Goal: Task Accomplishment & Management: Manage account settings

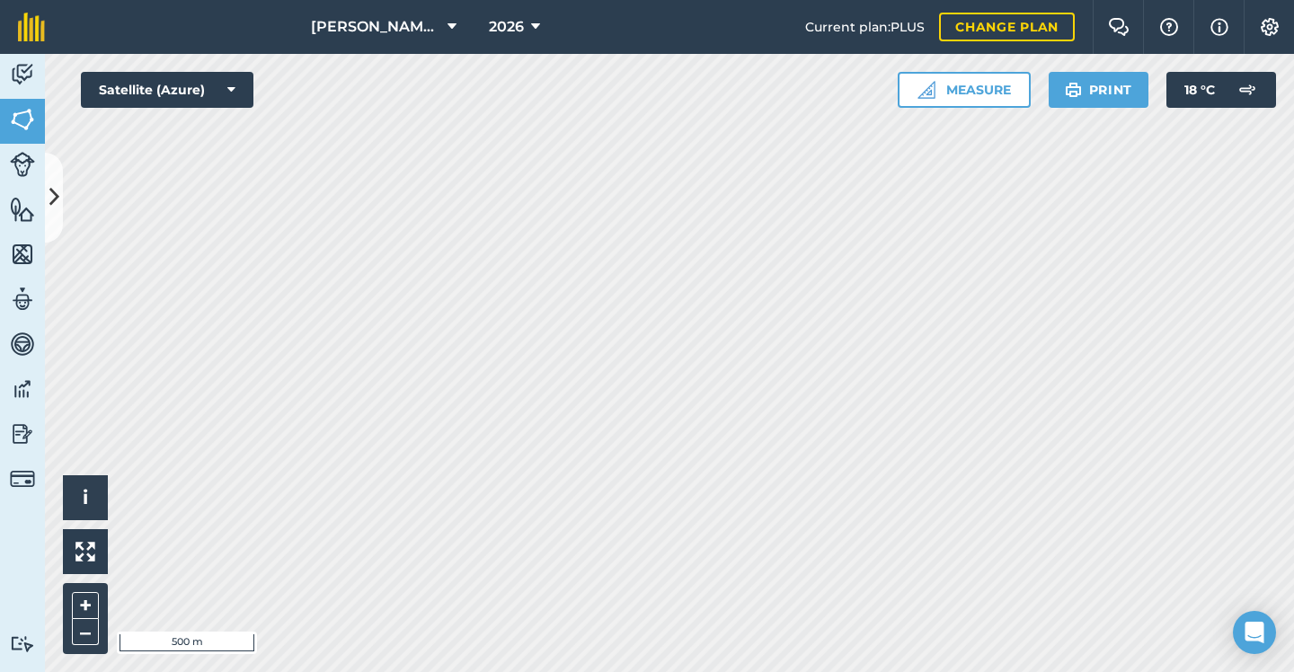
click at [58, 166] on button at bounding box center [54, 198] width 18 height 90
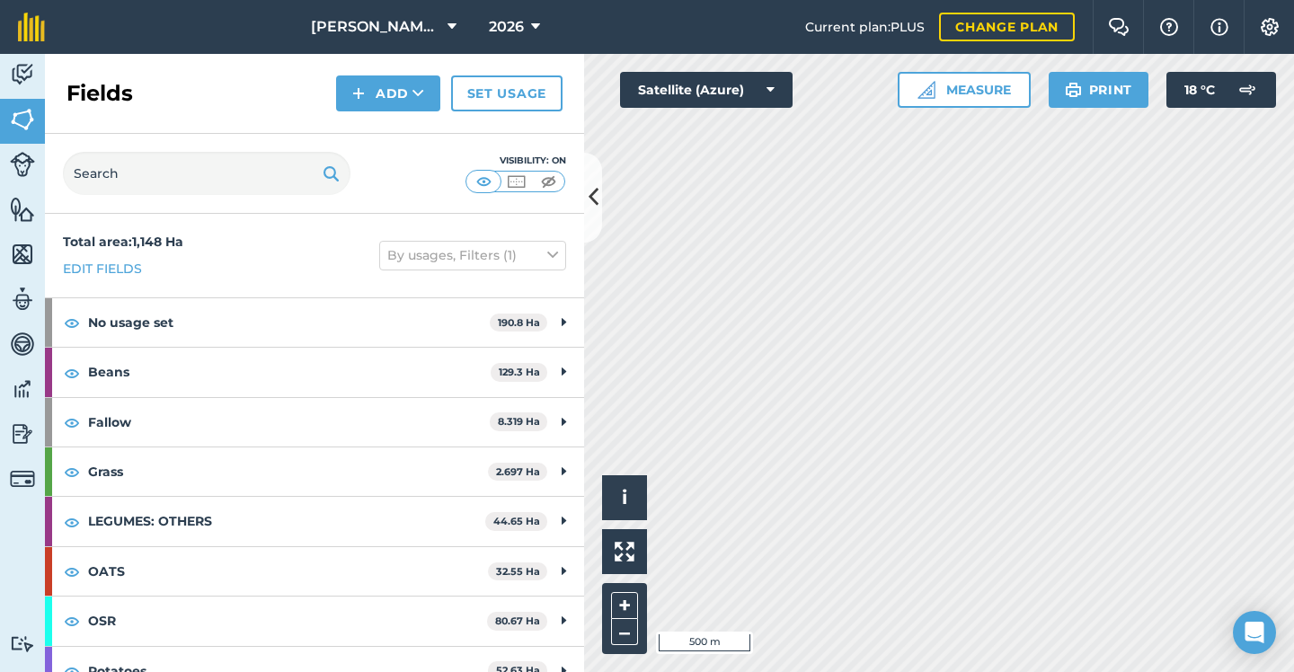
click at [522, 32] on span "2026" at bounding box center [506, 27] width 35 height 22
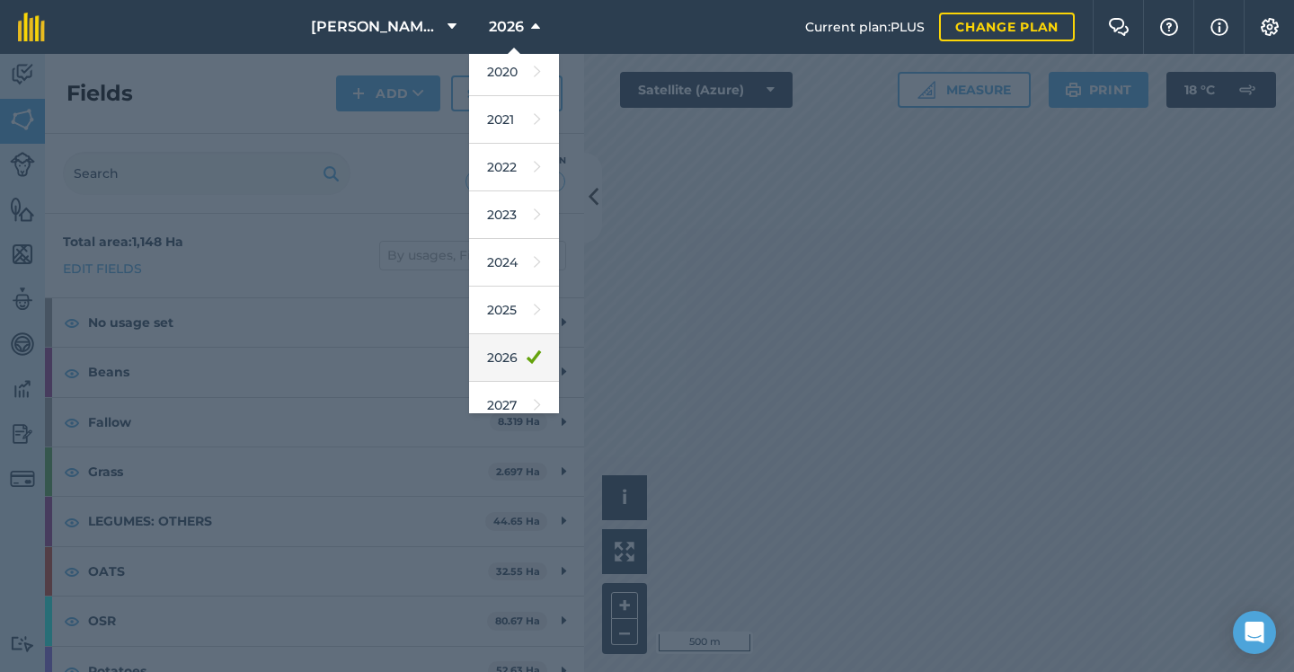
scroll to position [156, 0]
click at [521, 308] on link "2025" at bounding box center [514, 303] width 90 height 48
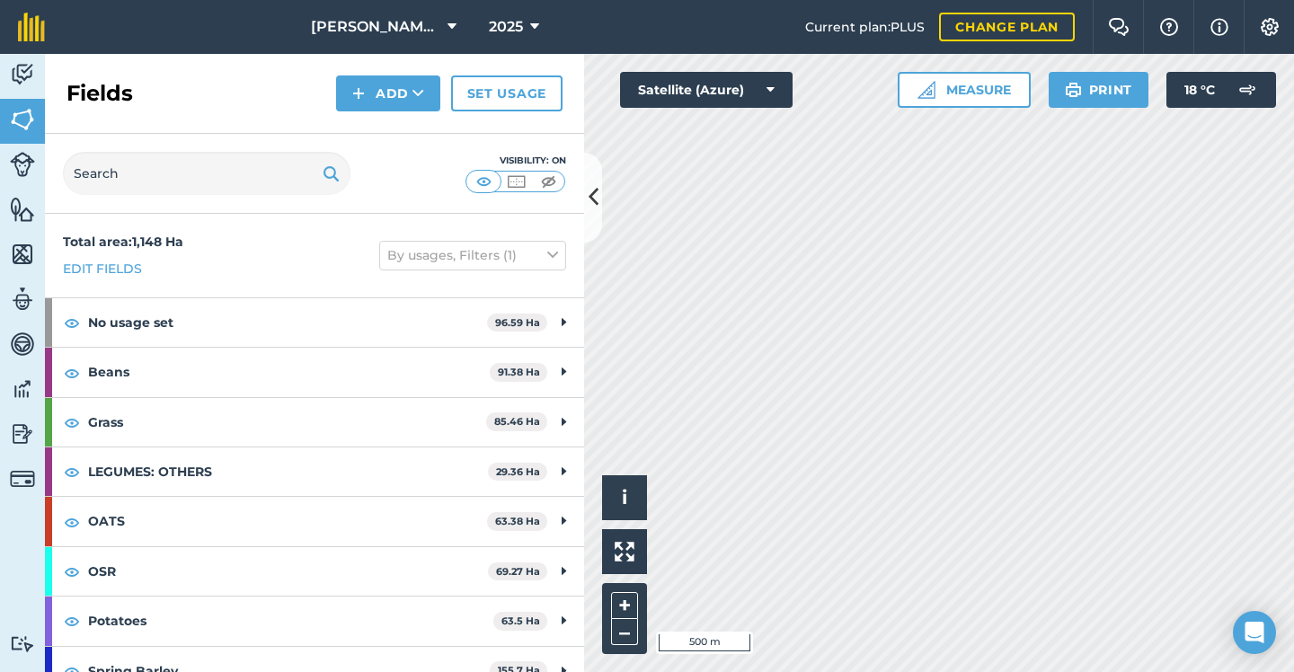
click at [506, 26] on span "2025" at bounding box center [506, 27] width 34 height 22
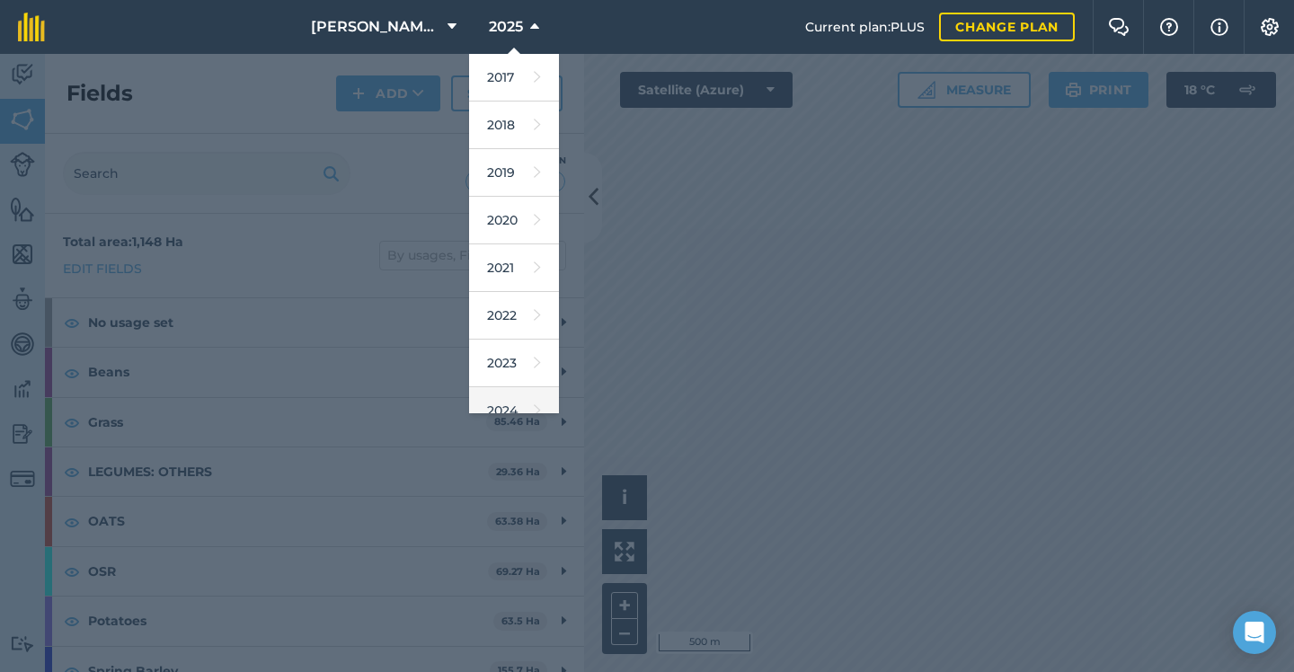
click at [504, 394] on link "2024" at bounding box center [514, 411] width 90 height 48
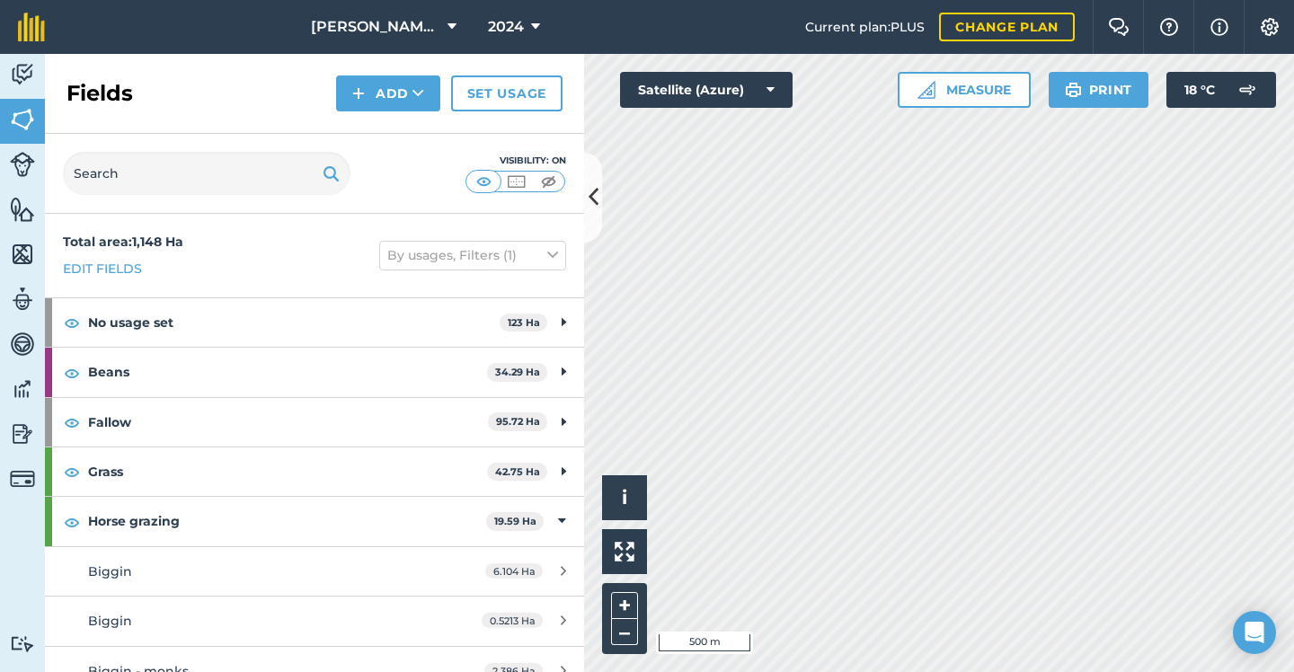
click at [514, 33] on span "2024" at bounding box center [506, 27] width 36 height 22
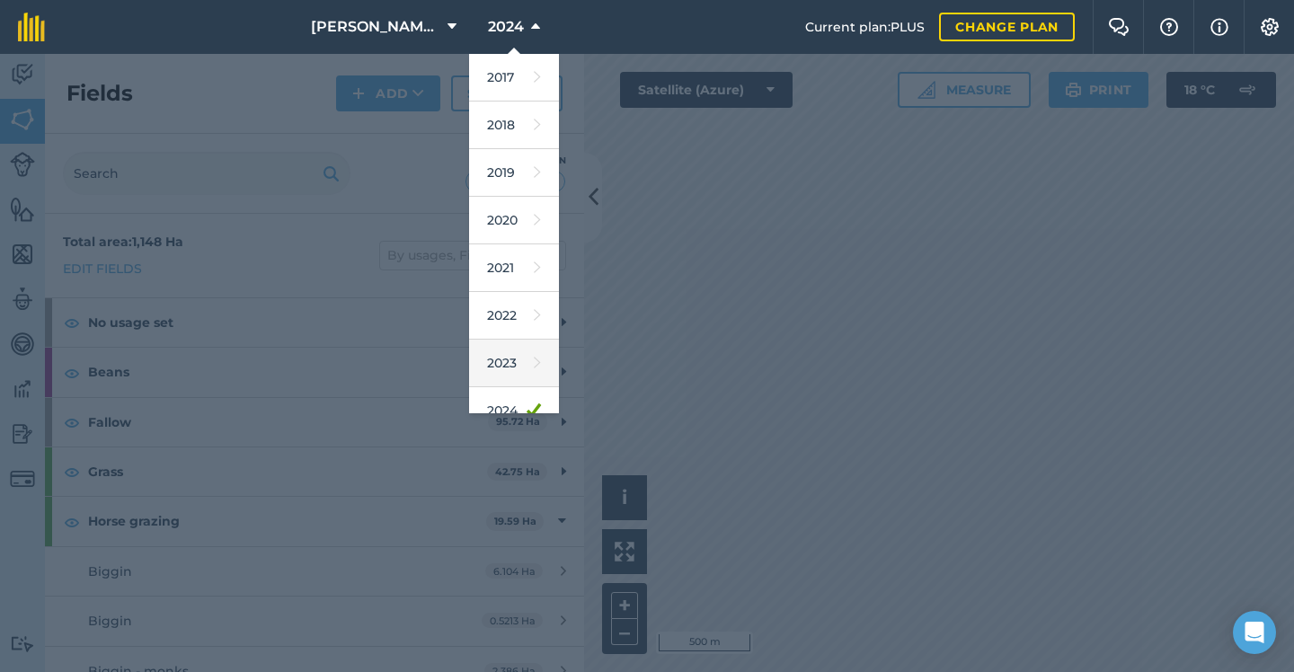
click at [526, 363] on link "2023" at bounding box center [514, 364] width 90 height 48
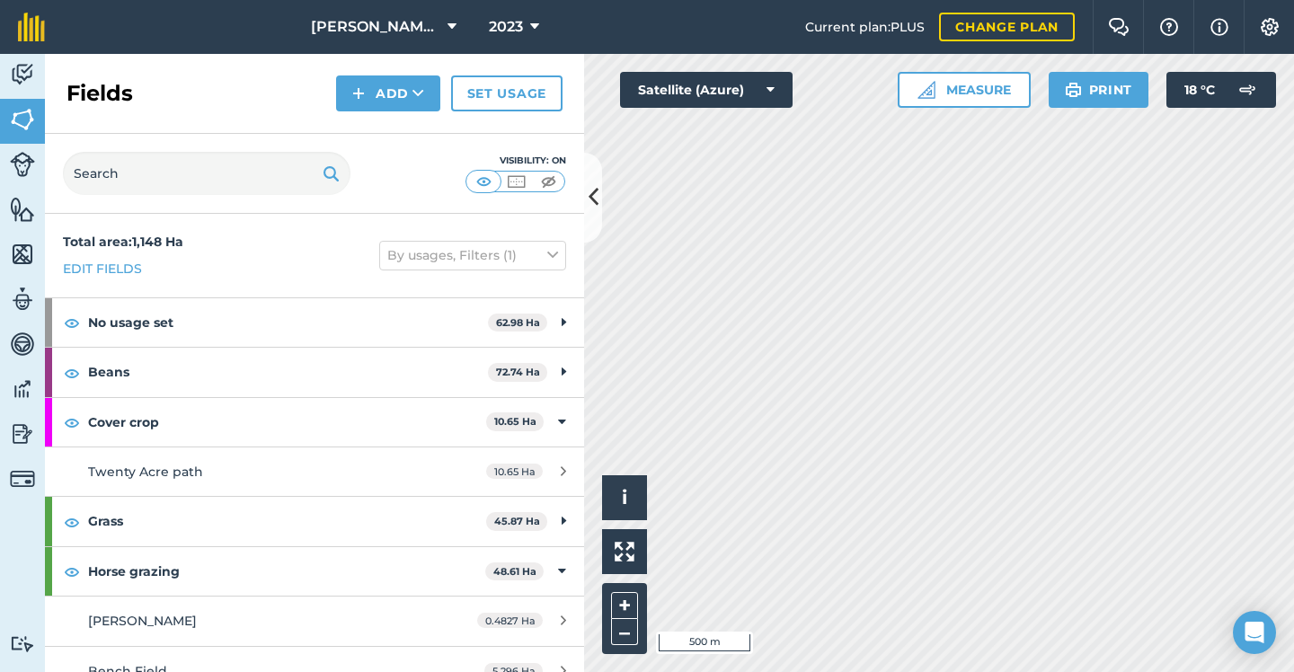
click at [515, 25] on span "2023" at bounding box center [506, 27] width 34 height 22
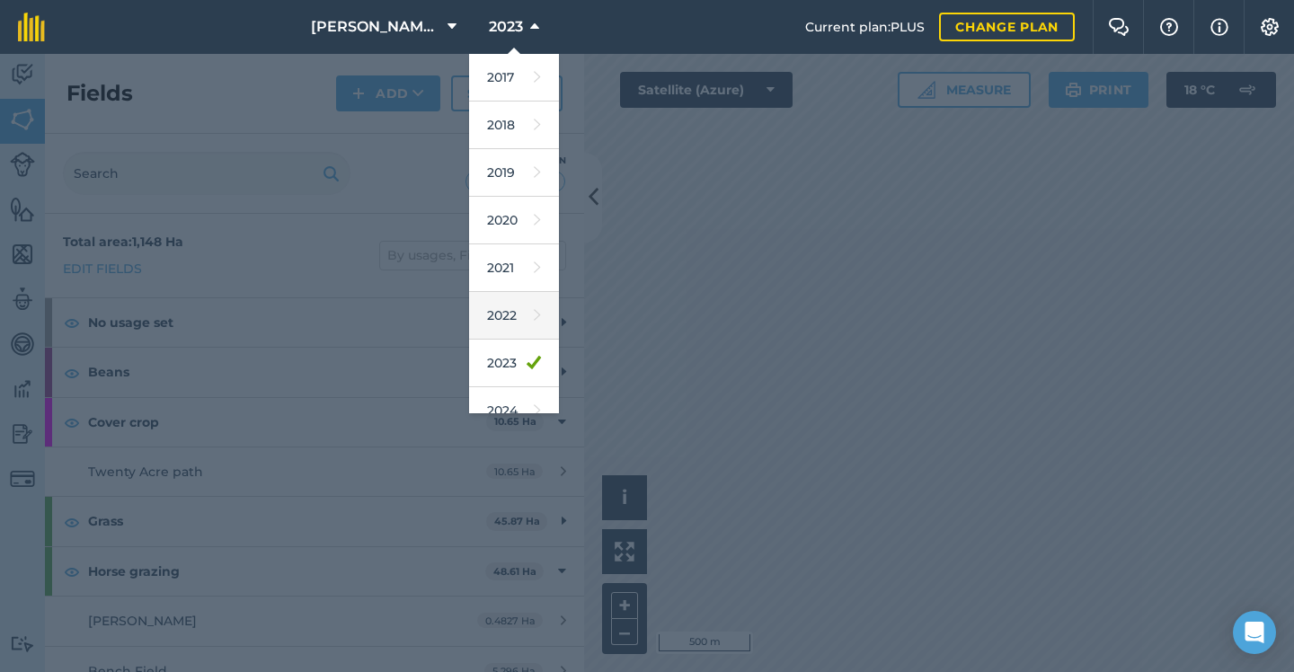
click at [515, 310] on link "2022" at bounding box center [514, 316] width 90 height 48
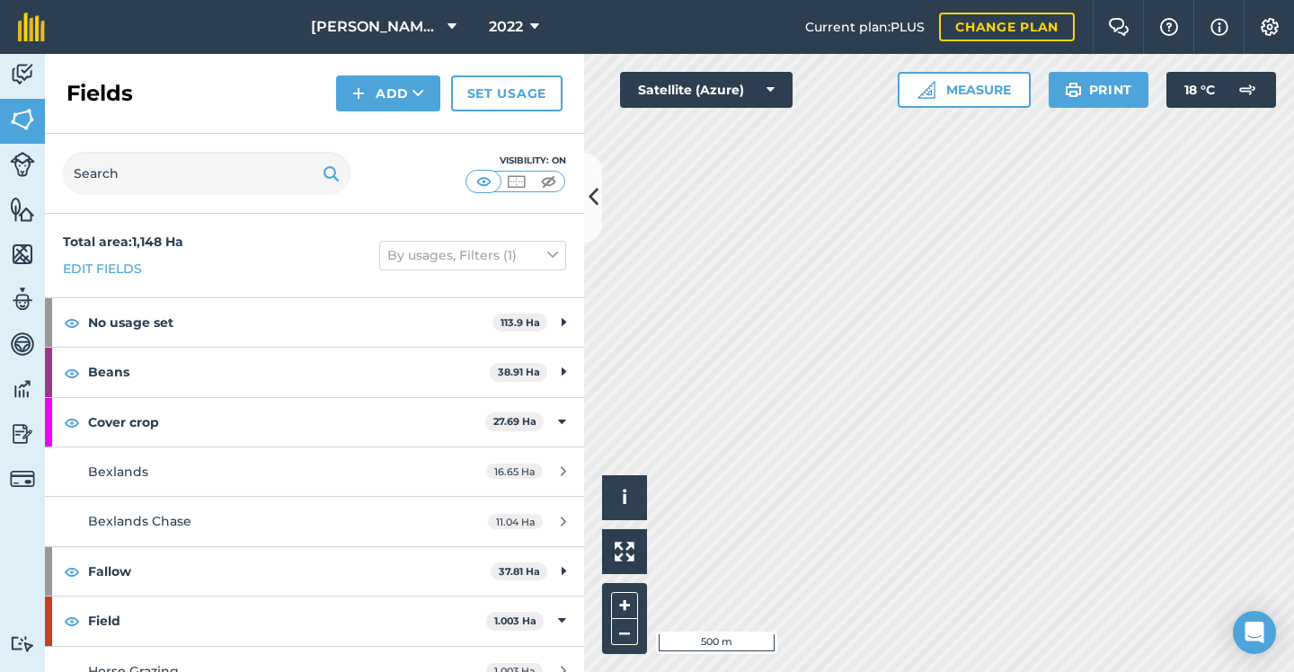
click at [511, 30] on span "2022" at bounding box center [506, 27] width 34 height 22
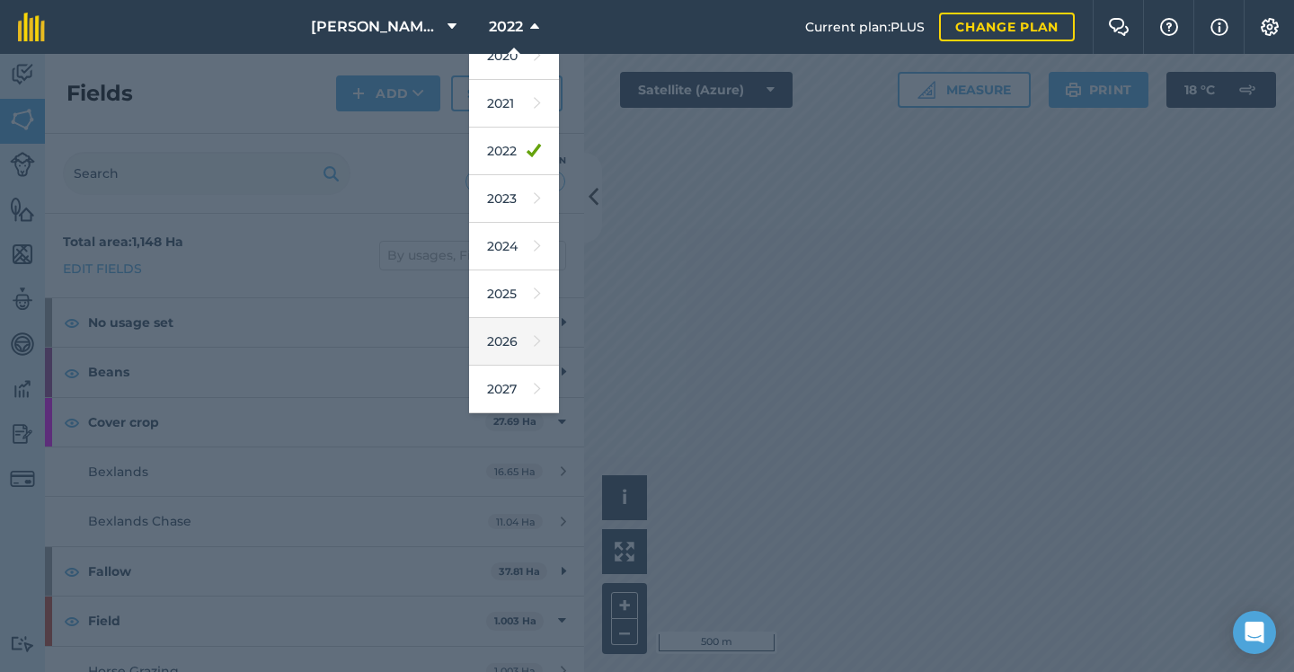
scroll to position [164, 0]
click at [510, 353] on link "2026" at bounding box center [514, 342] width 90 height 48
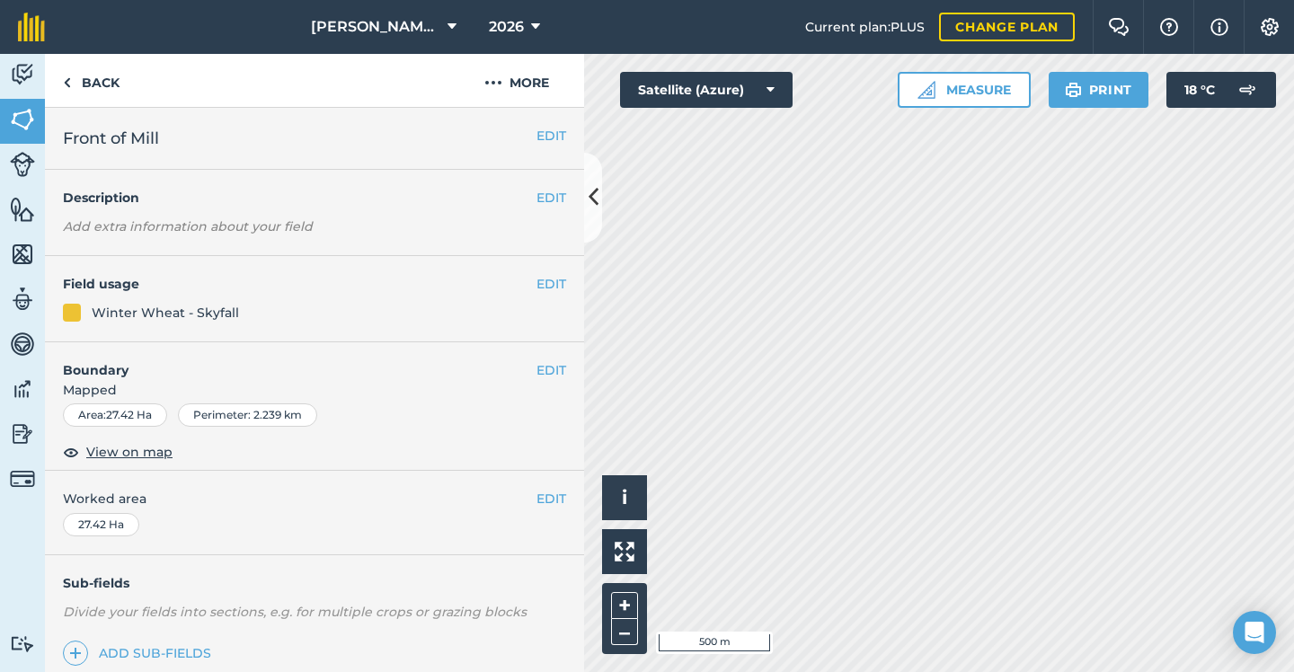
click at [554, 282] on button "EDIT" at bounding box center [551, 284] width 30 height 20
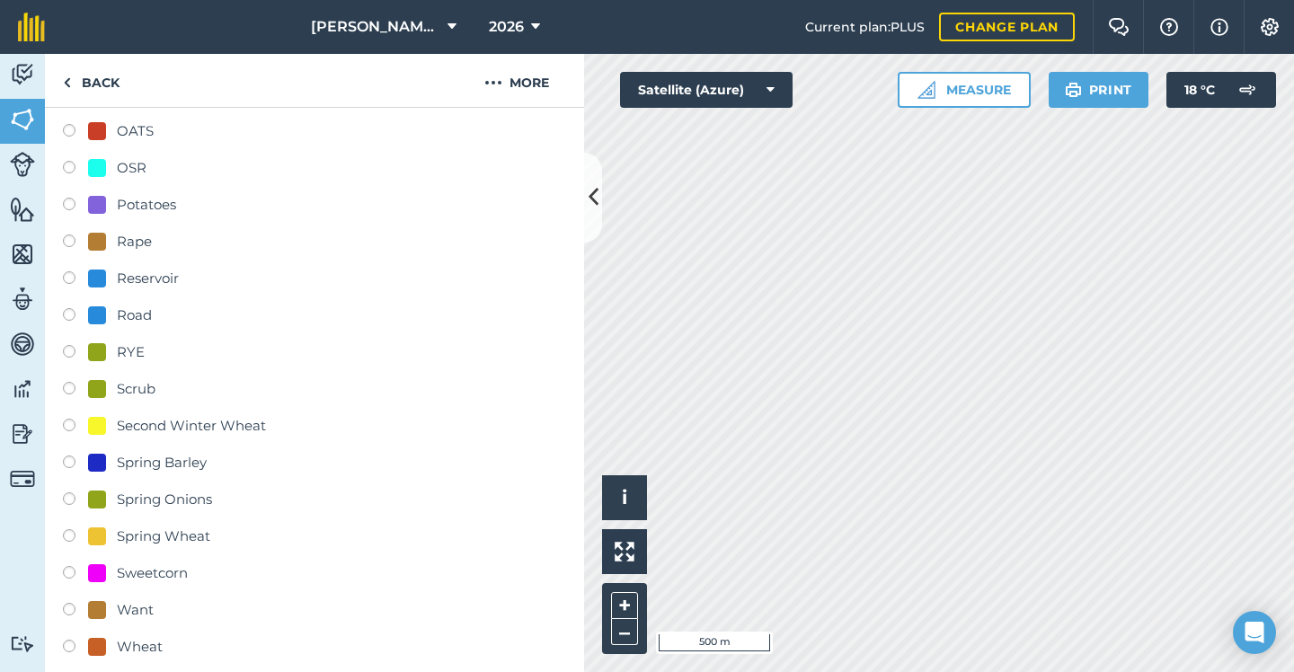
scroll to position [665, 0]
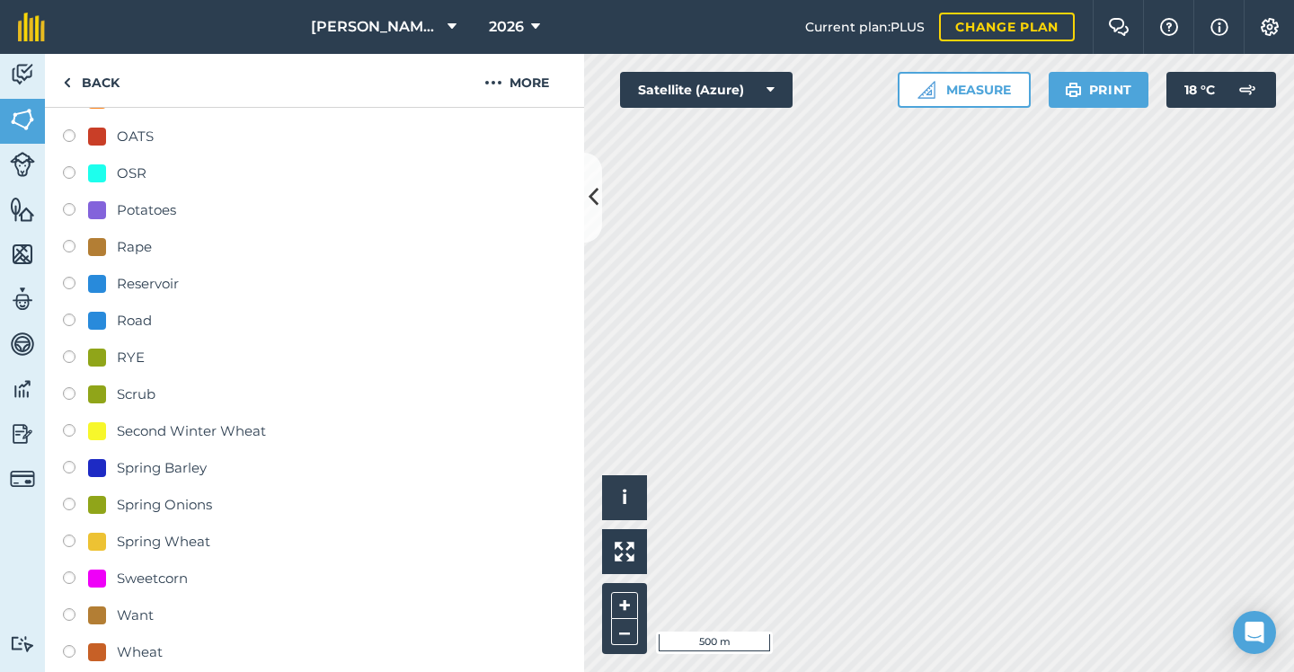
click at [147, 217] on div "Potatoes" at bounding box center [146, 210] width 59 height 22
radio input "true"
radio input "false"
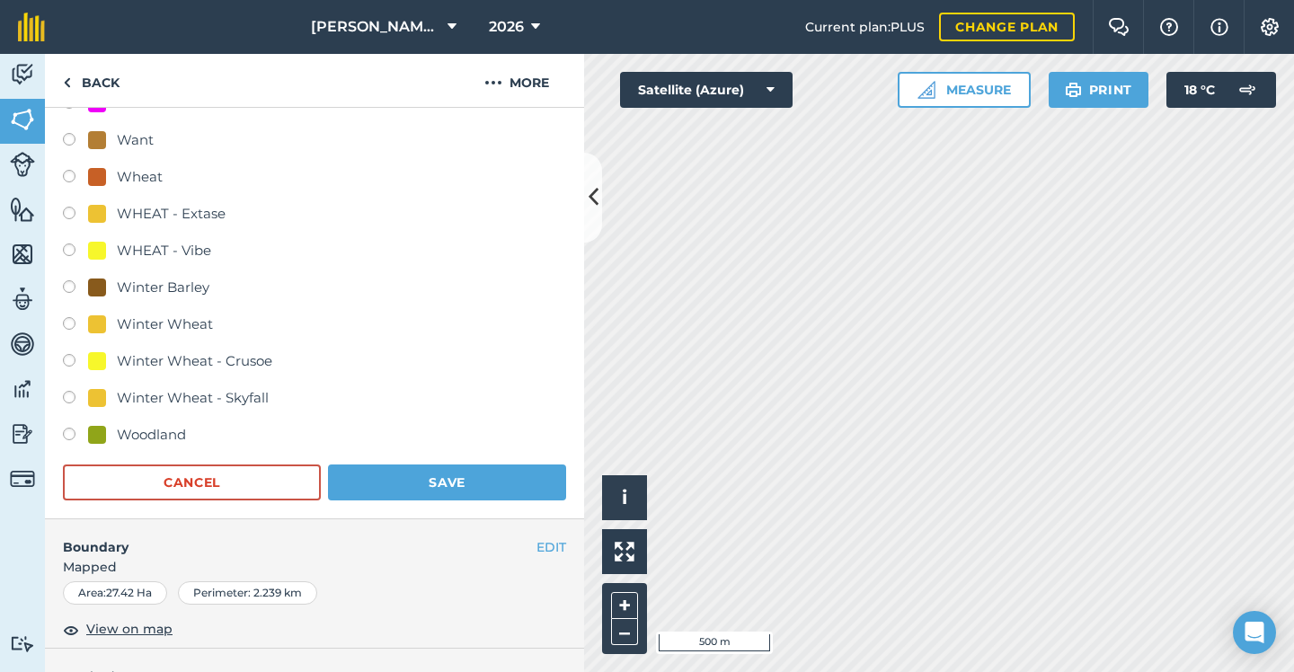
scroll to position [1317, 0]
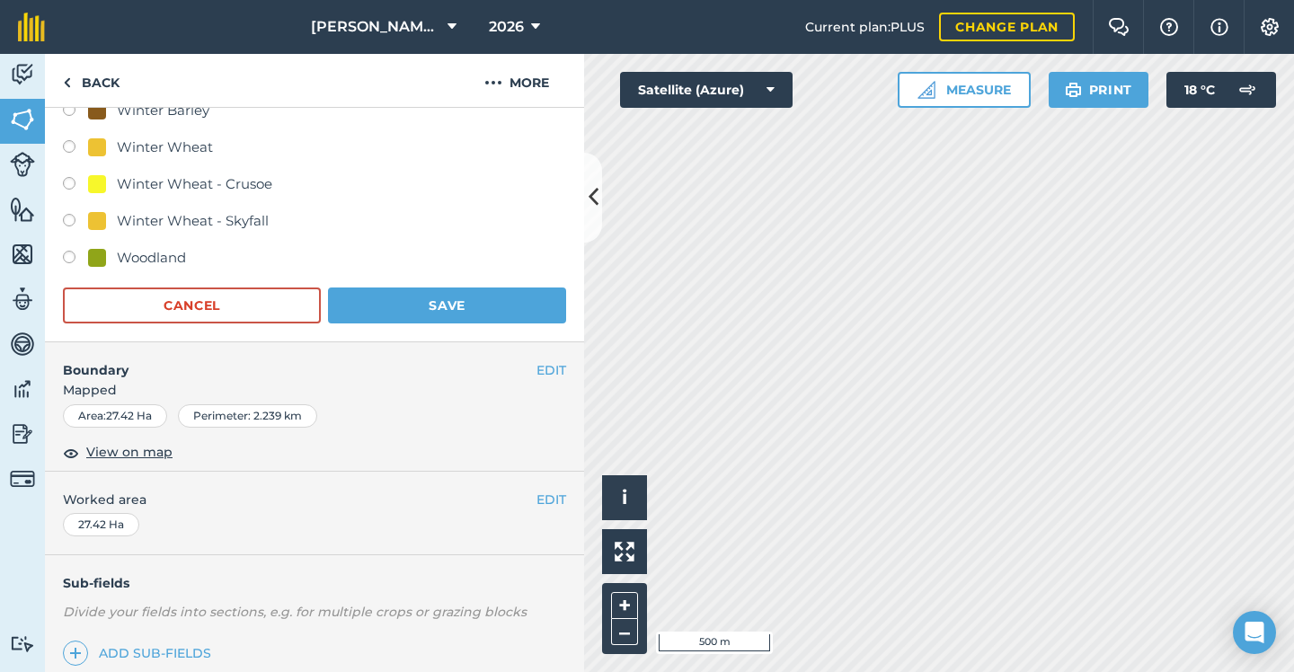
click at [490, 307] on button "Save" at bounding box center [447, 306] width 238 height 36
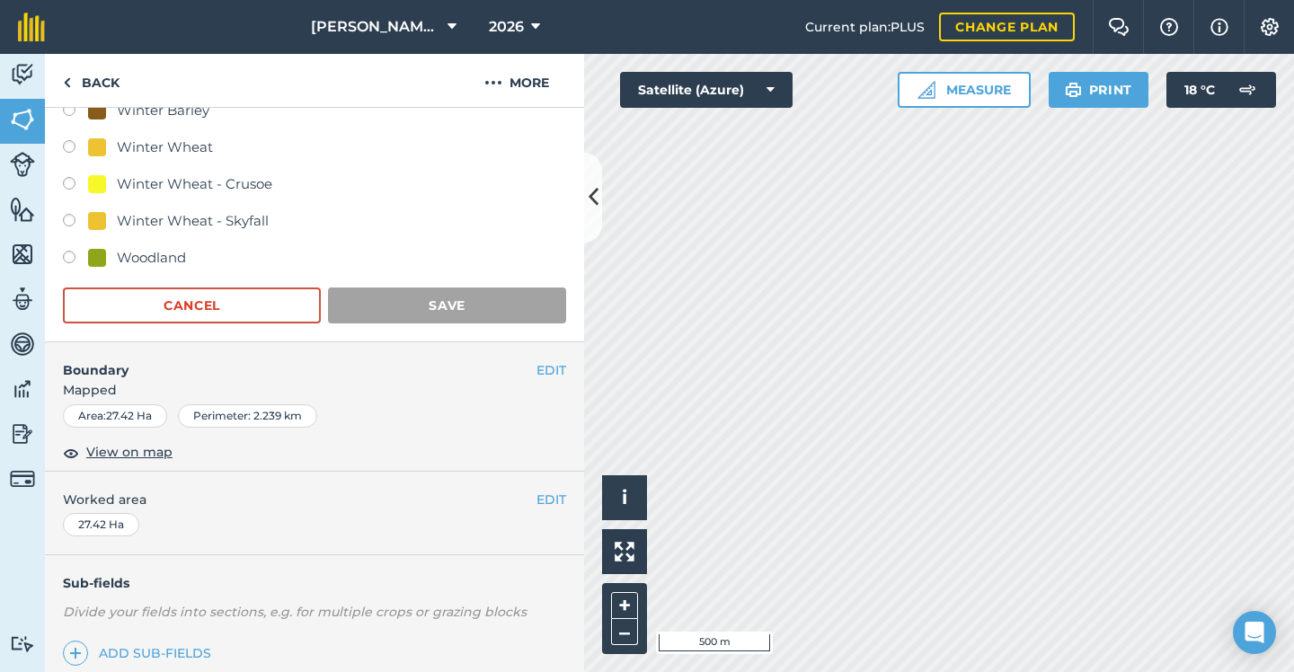
scroll to position [170, 0]
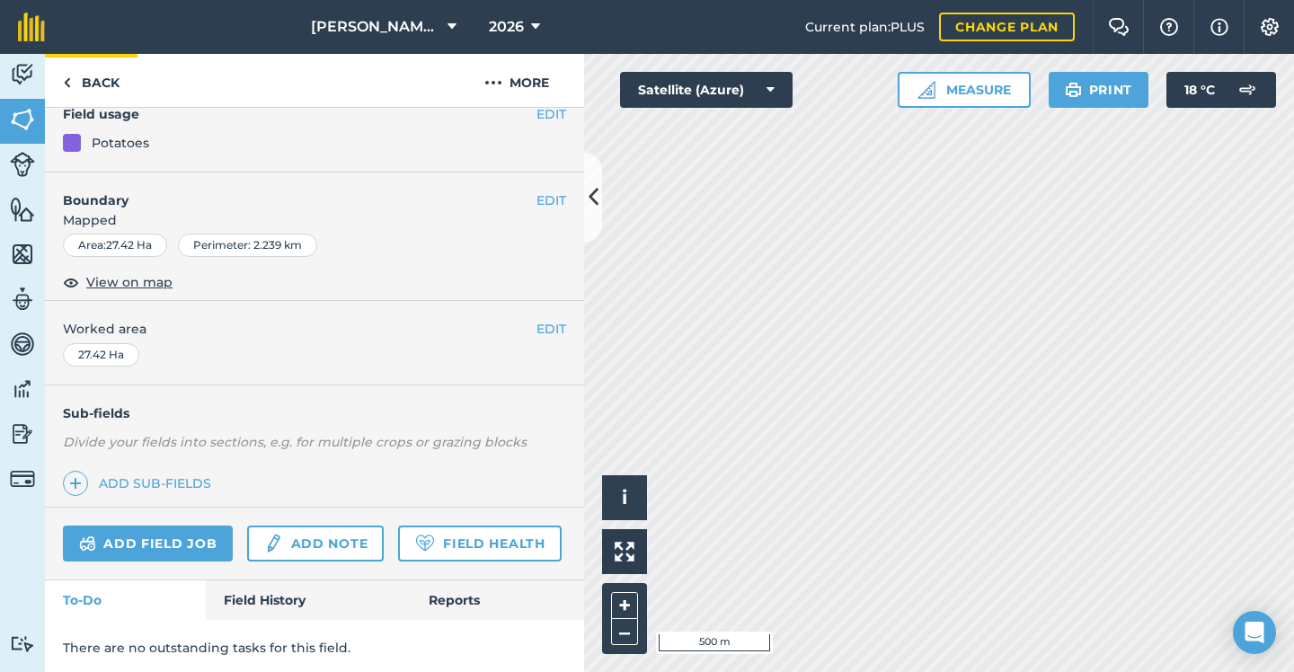
click at [87, 84] on link "Back" at bounding box center [91, 80] width 93 height 53
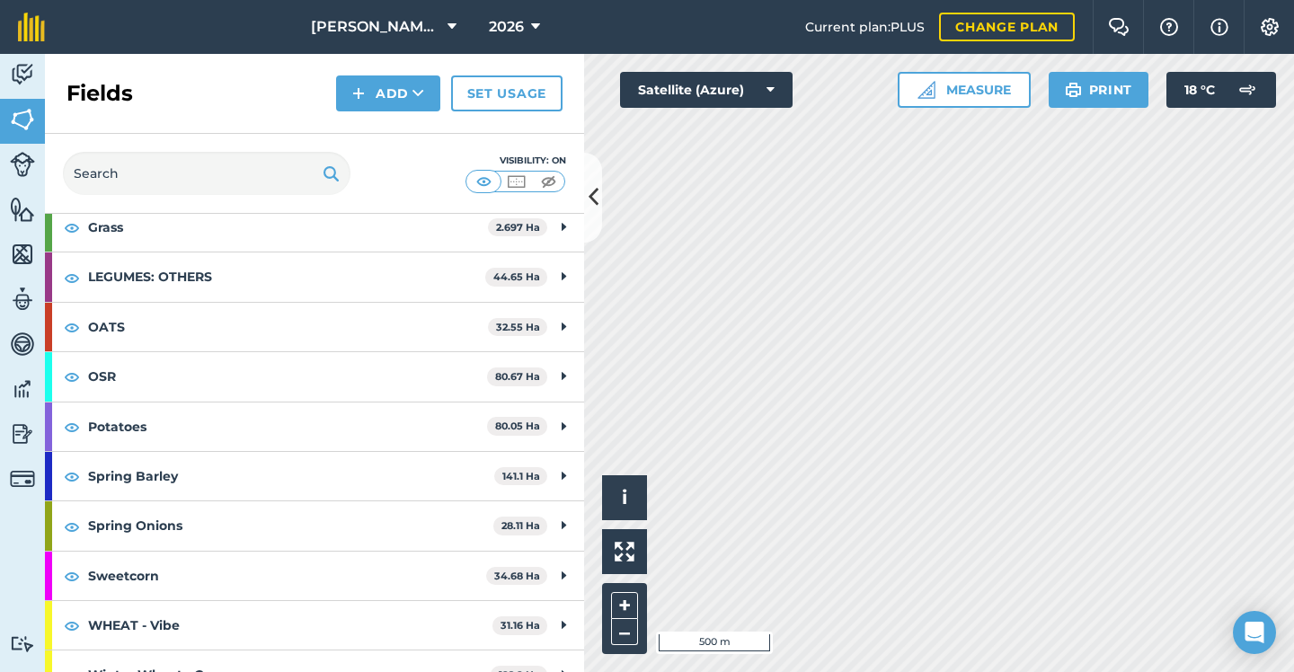
scroll to position [249, 0]
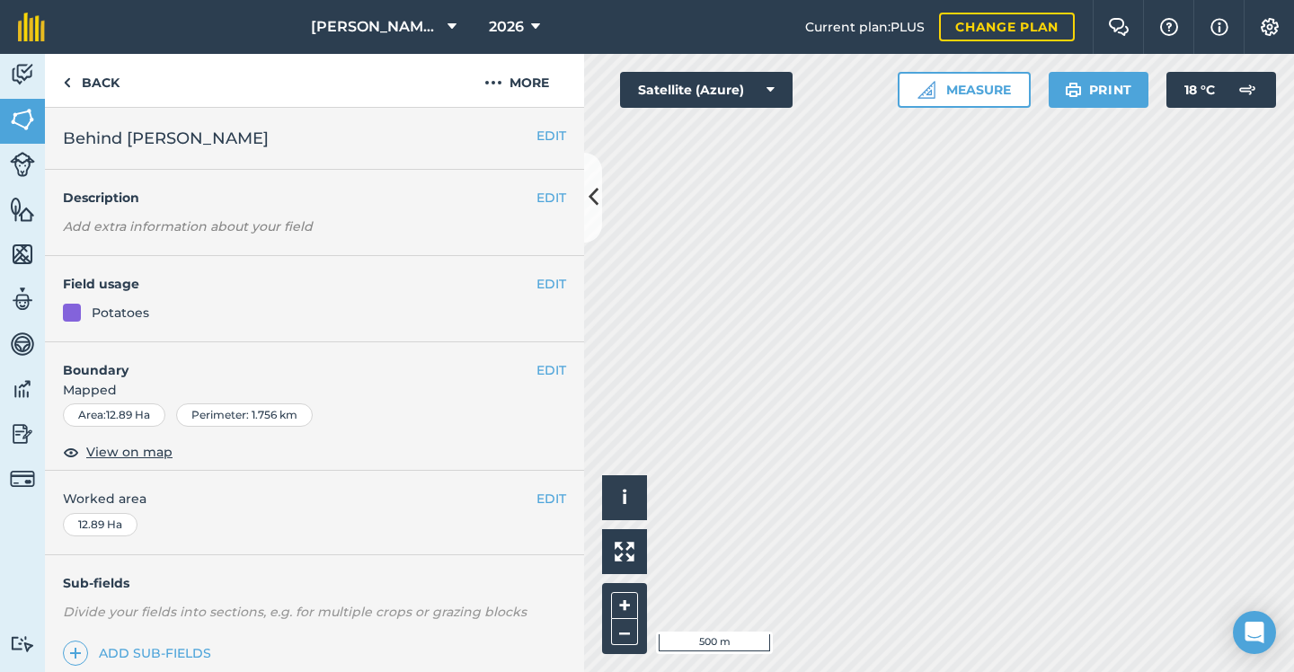
click at [536, 289] on button "EDIT" at bounding box center [551, 284] width 30 height 20
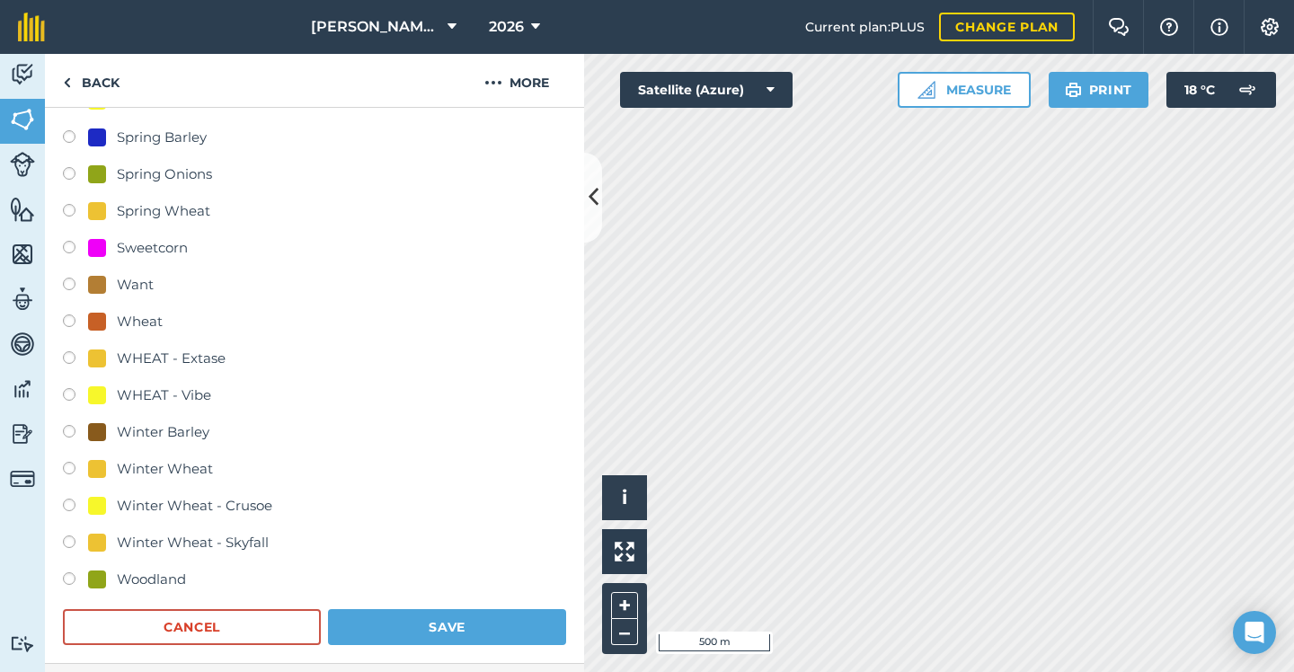
scroll to position [1002, 0]
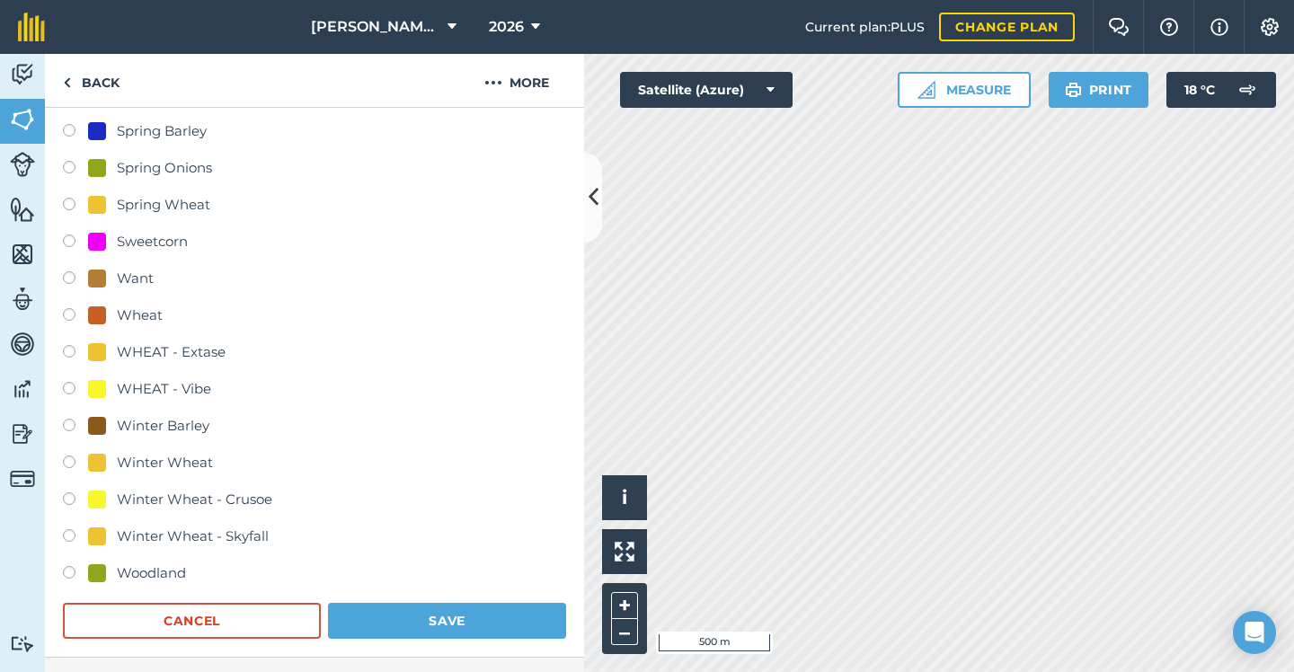
click at [220, 540] on div "Winter Wheat - Skyfall" at bounding box center [193, 537] width 152 height 22
radio input "true"
radio input "false"
click at [448, 632] on button "Save" at bounding box center [447, 621] width 238 height 36
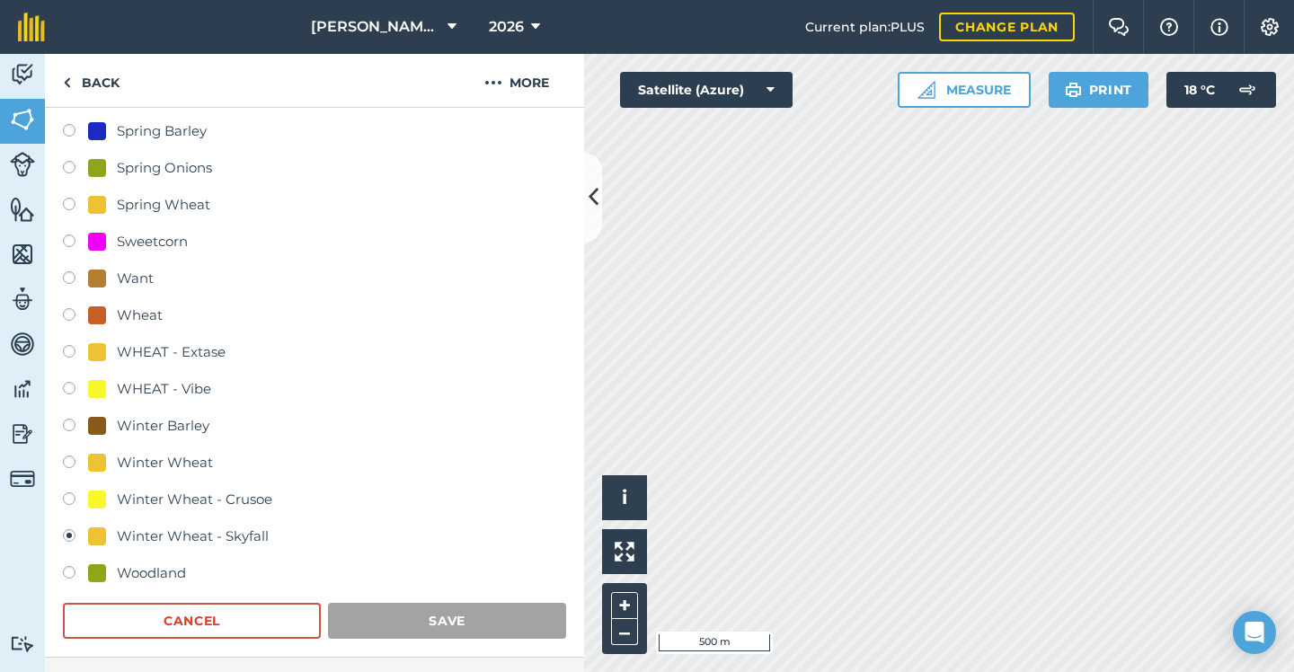
scroll to position [170, 0]
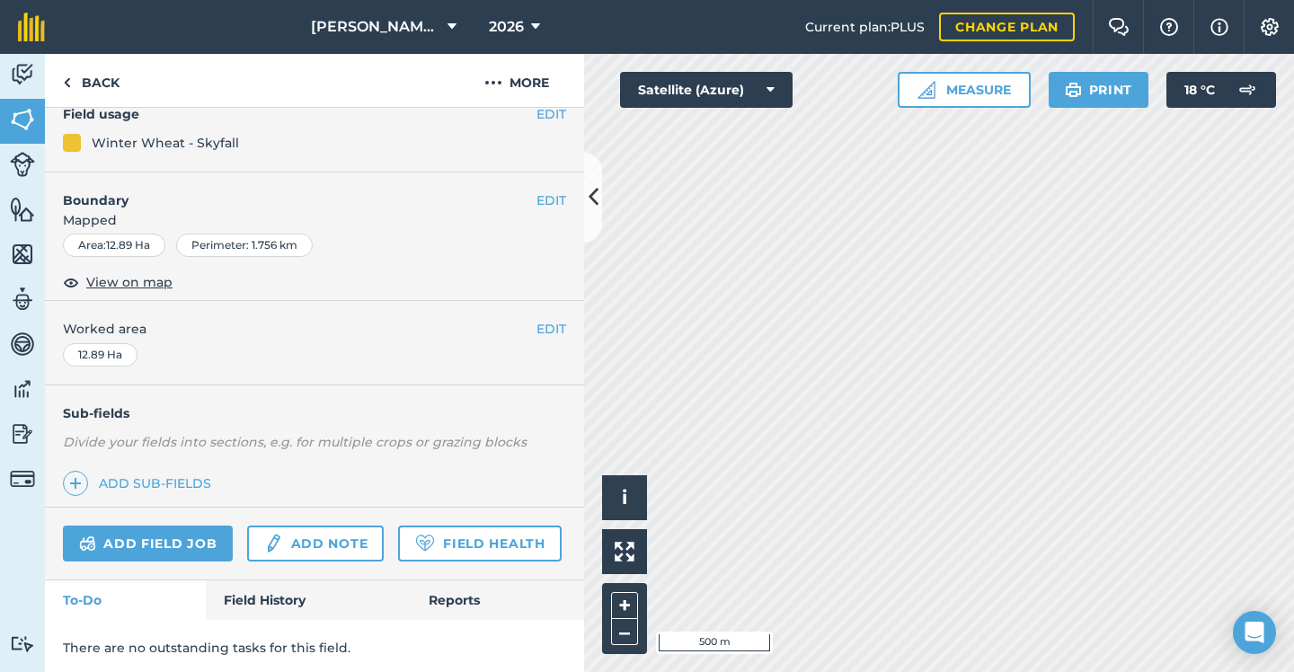
click at [592, 208] on icon at bounding box center [594, 196] width 10 height 31
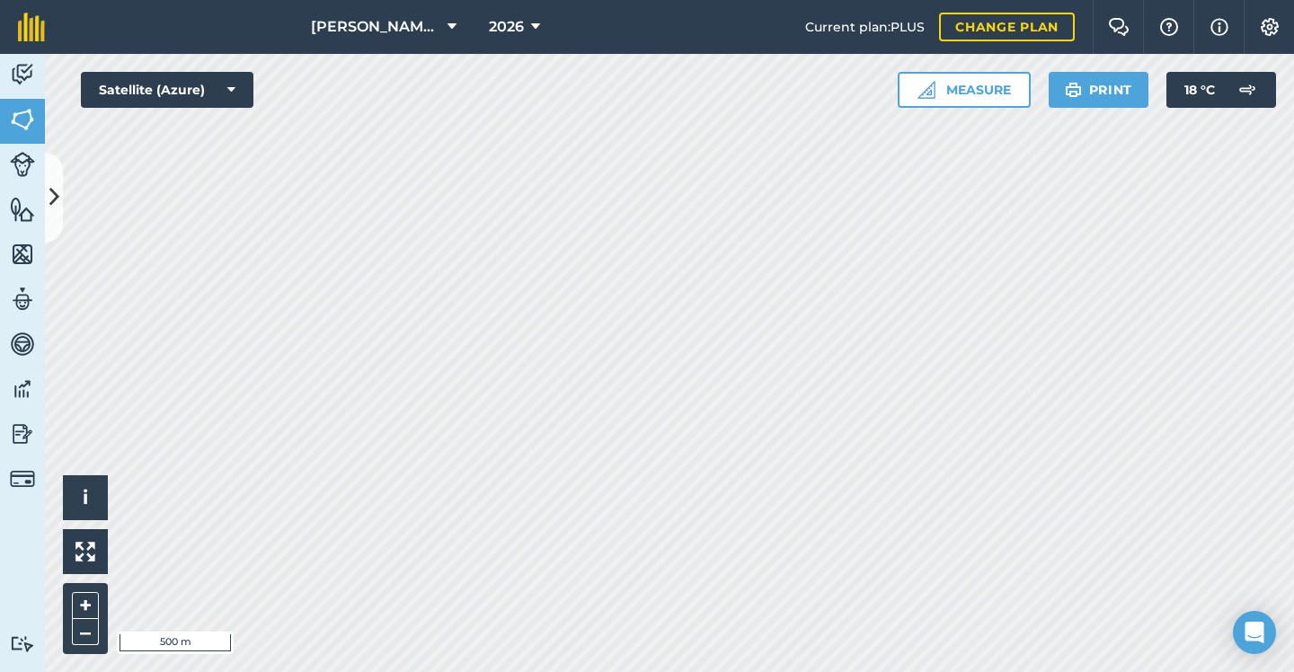
click at [58, 174] on button at bounding box center [54, 198] width 18 height 90
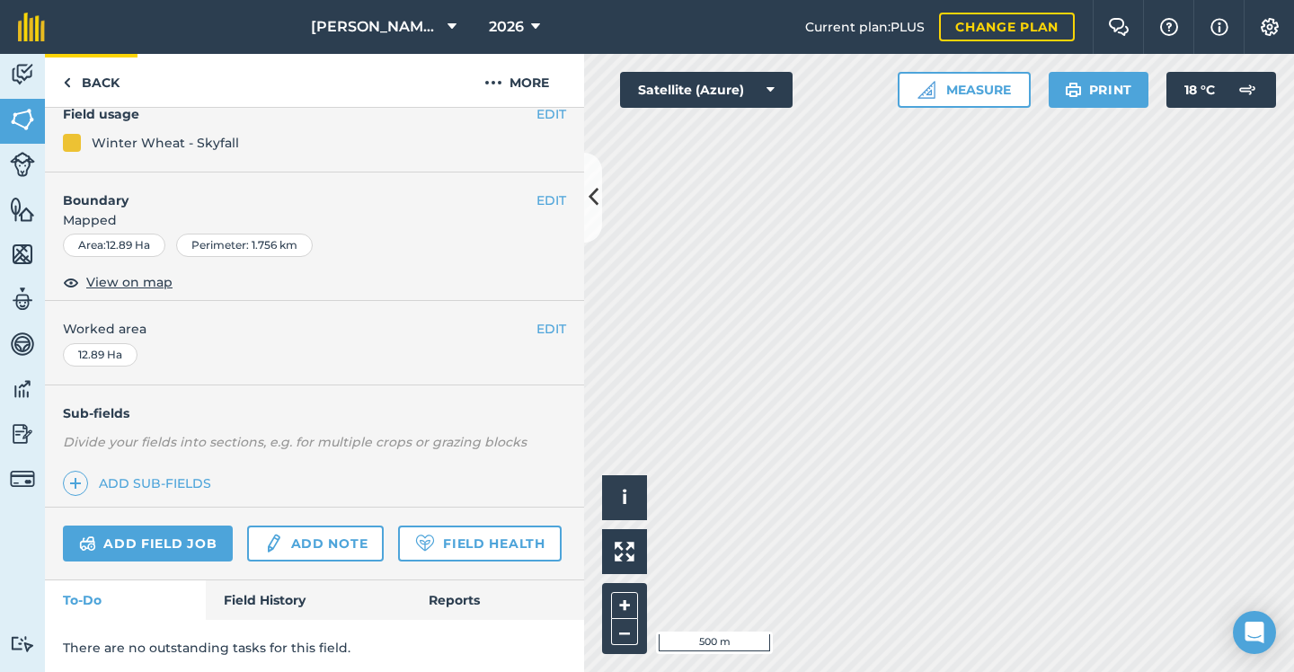
click at [107, 91] on link "Back" at bounding box center [91, 80] width 93 height 53
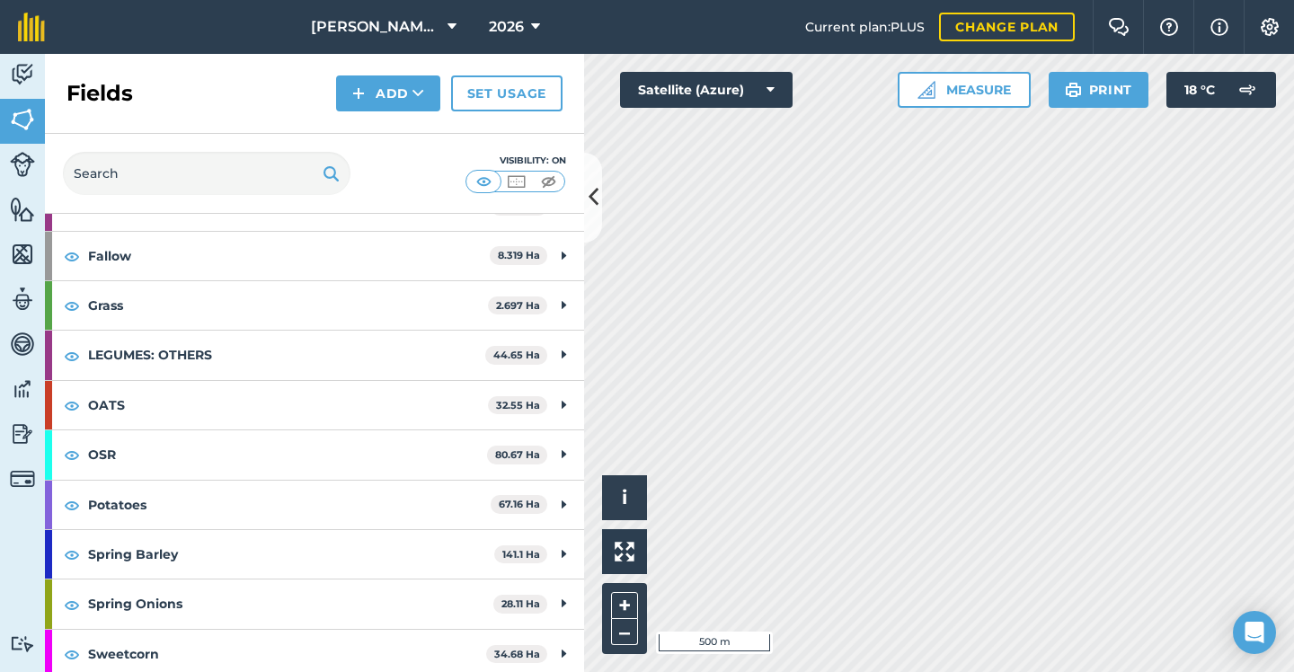
scroll to position [201, 0]
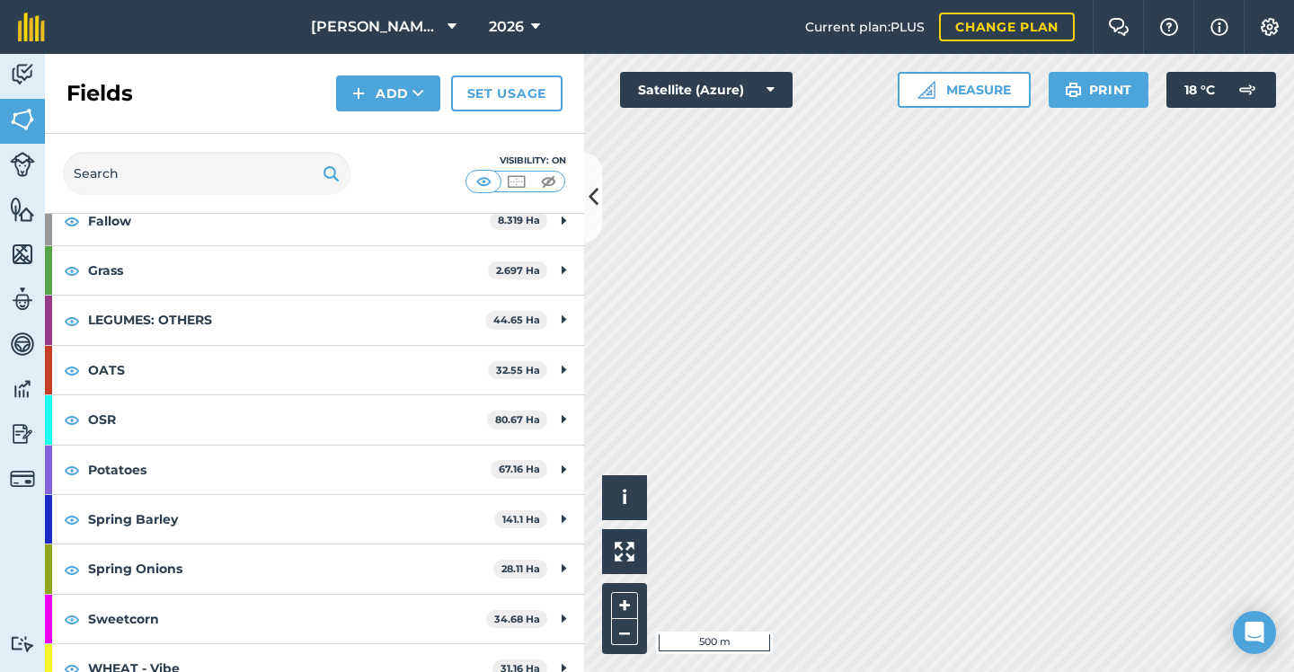
click at [596, 199] on icon at bounding box center [594, 196] width 10 height 31
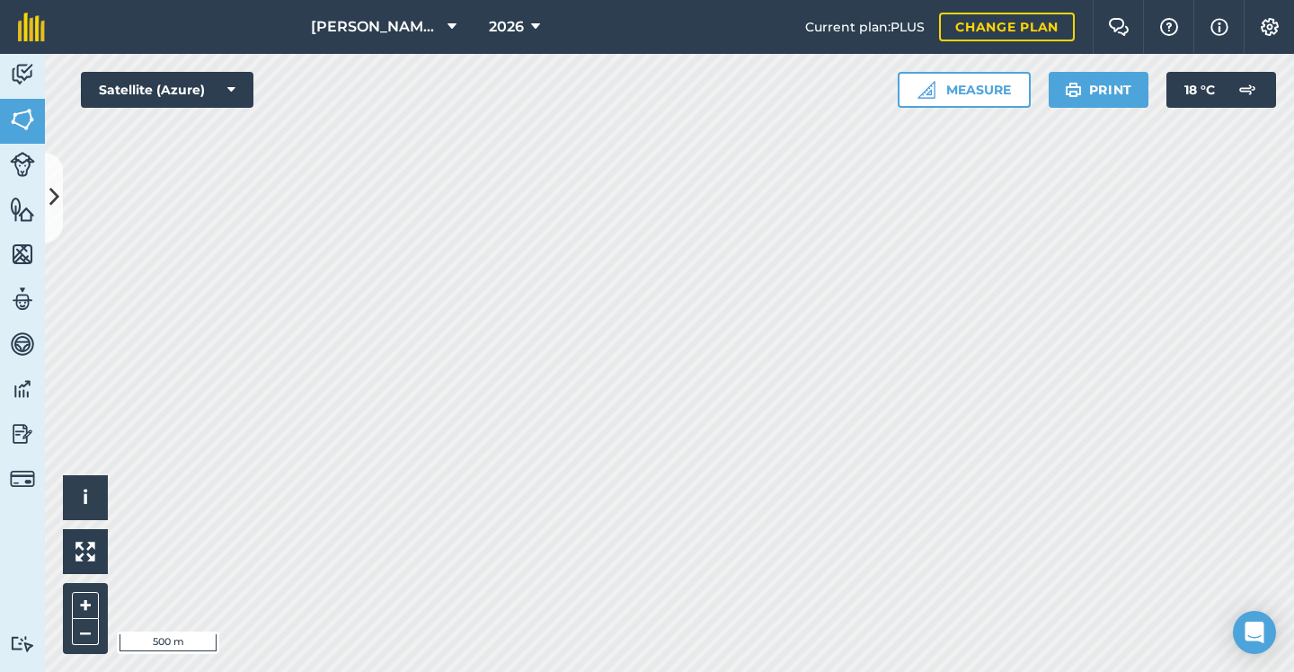
click at [58, 173] on button at bounding box center [54, 198] width 18 height 90
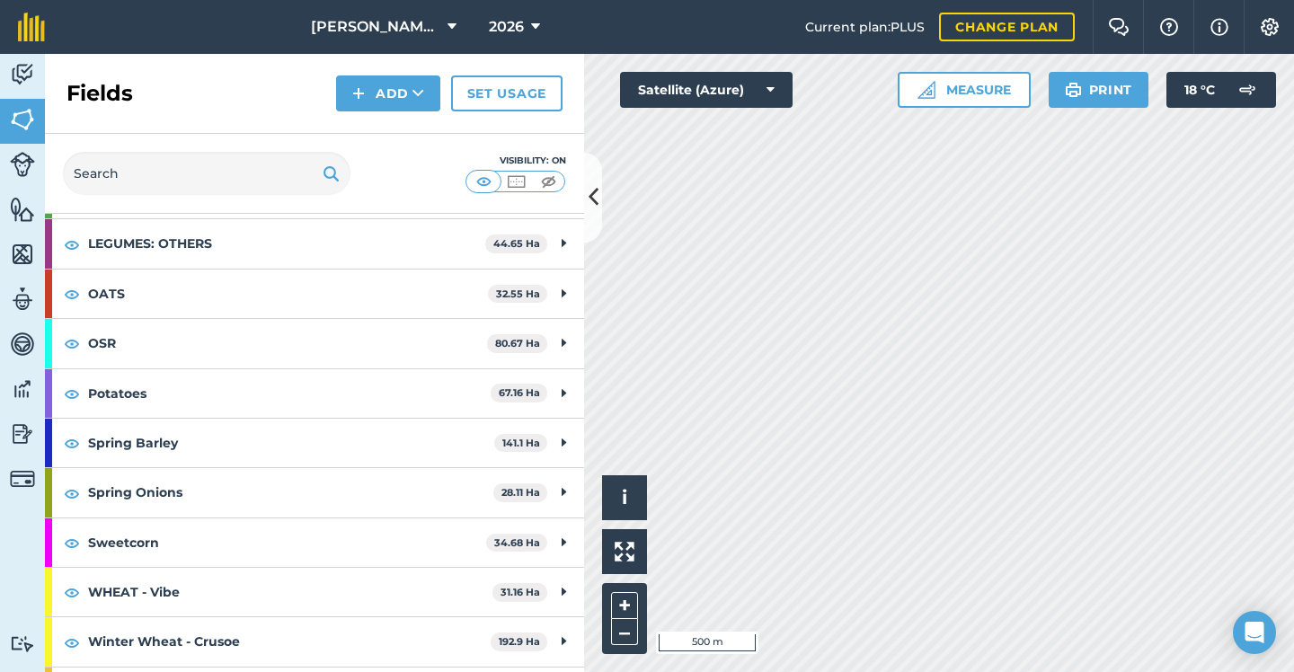
scroll to position [279, 0]
